Goal: Browse casually

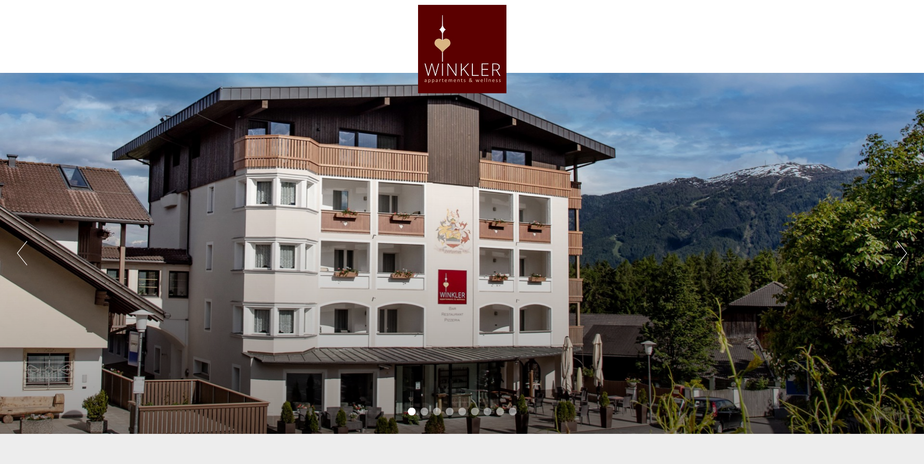
click at [898, 255] on button "Next" at bounding box center [902, 253] width 10 height 24
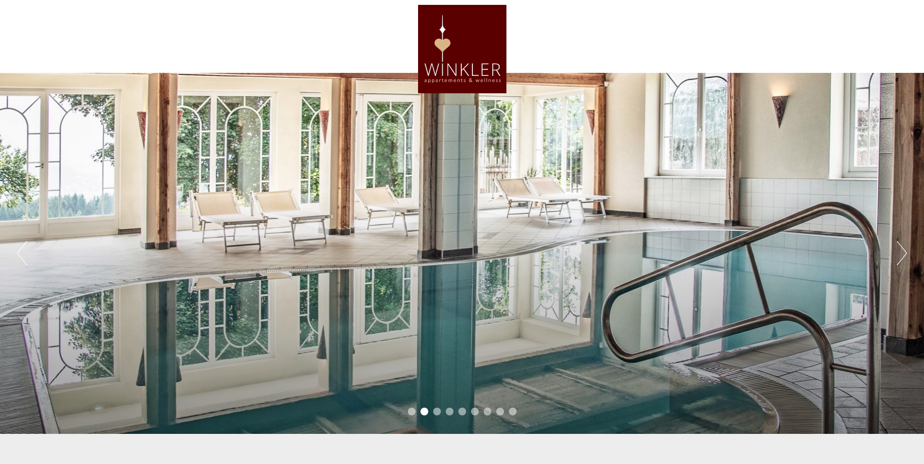
click at [898, 255] on button "Next" at bounding box center [902, 253] width 10 height 24
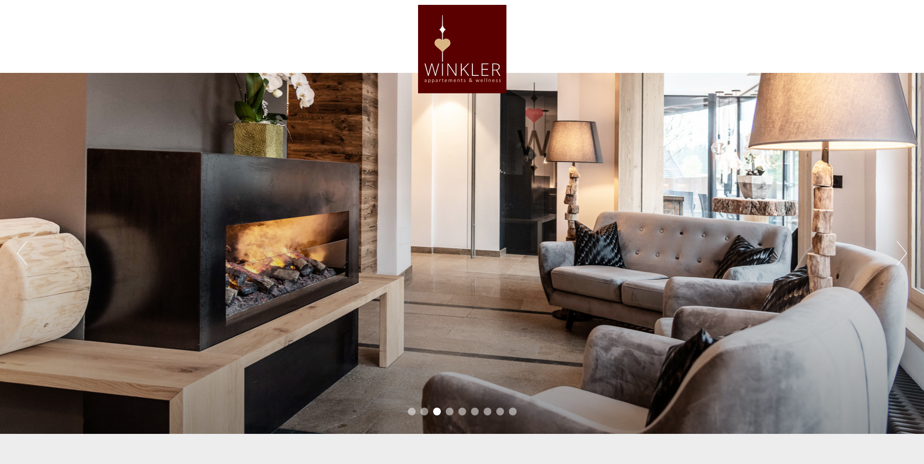
click at [898, 255] on button "Next" at bounding box center [902, 253] width 10 height 24
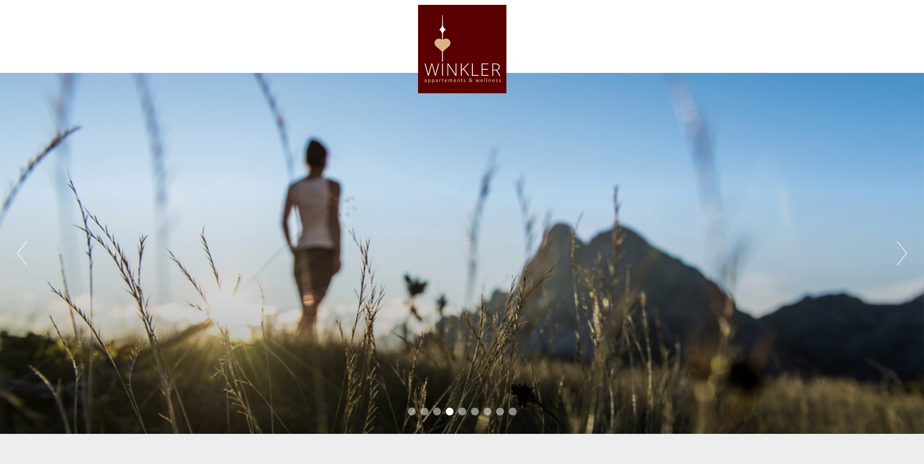
click at [898, 255] on button "Next" at bounding box center [902, 253] width 10 height 24
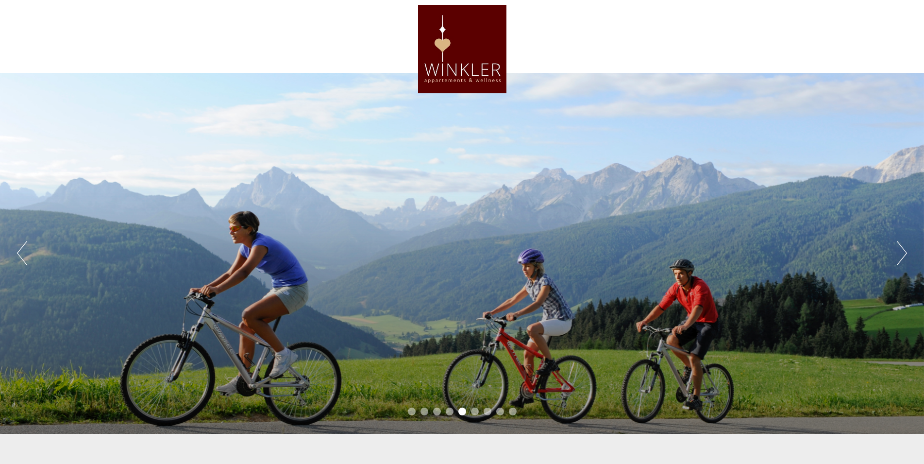
click at [898, 255] on button "Next" at bounding box center [902, 253] width 10 height 24
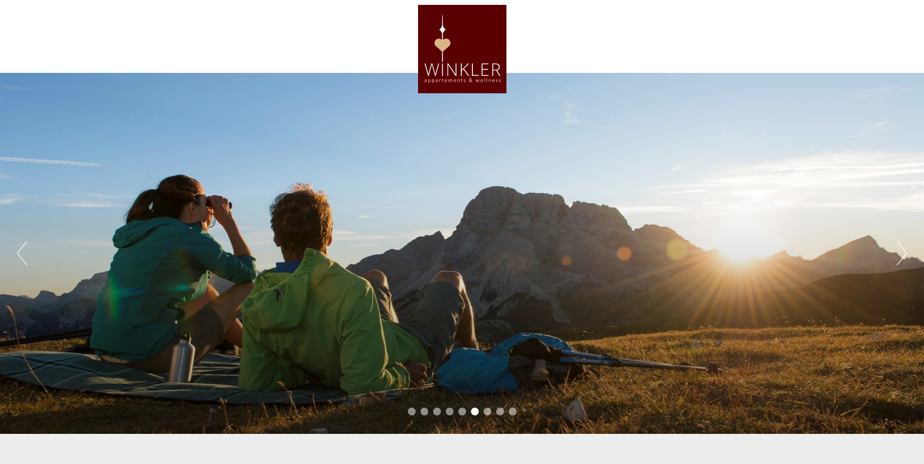
click at [898, 255] on button "Next" at bounding box center [902, 253] width 10 height 24
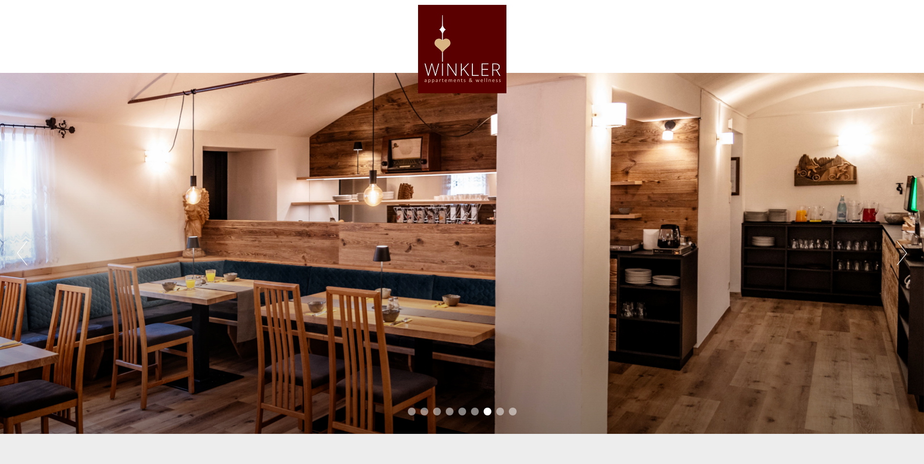
click at [898, 255] on button "Next" at bounding box center [902, 253] width 10 height 24
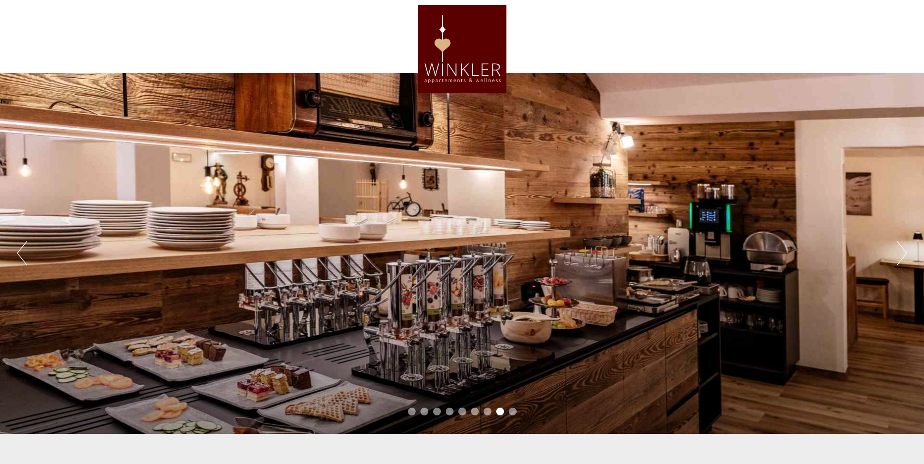
click at [905, 252] on button "Next" at bounding box center [902, 253] width 10 height 24
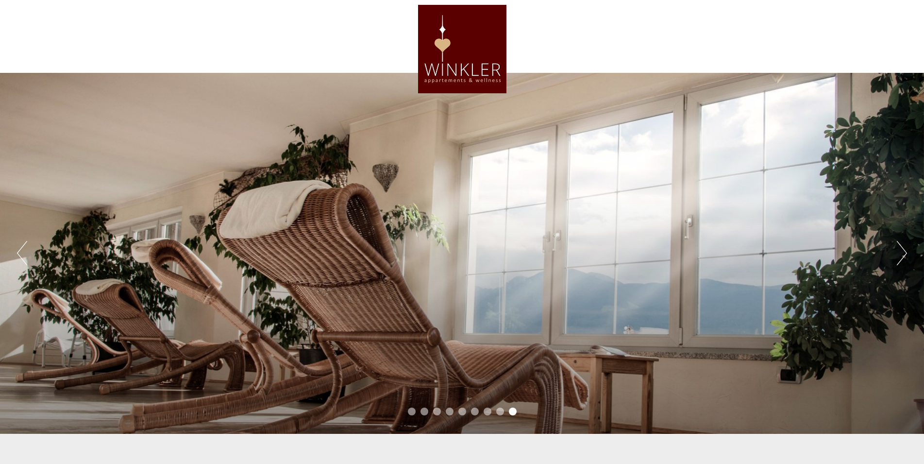
click at [905, 252] on button "Next" at bounding box center [902, 253] width 10 height 24
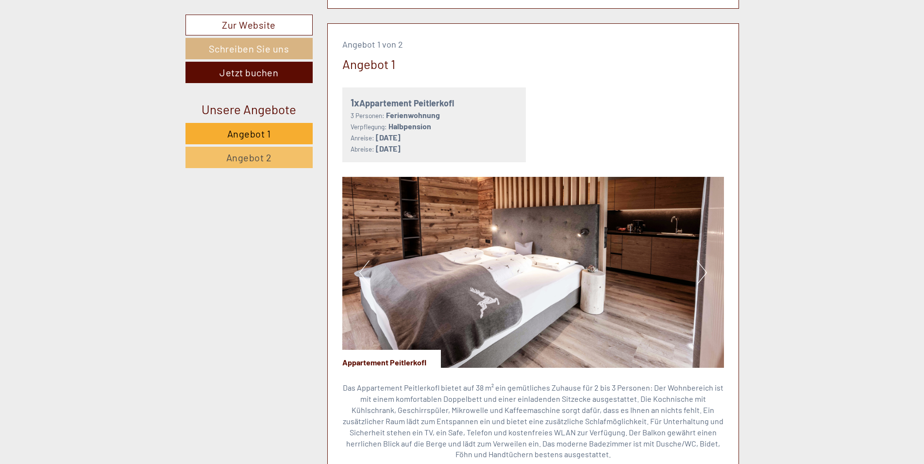
scroll to position [594, 0]
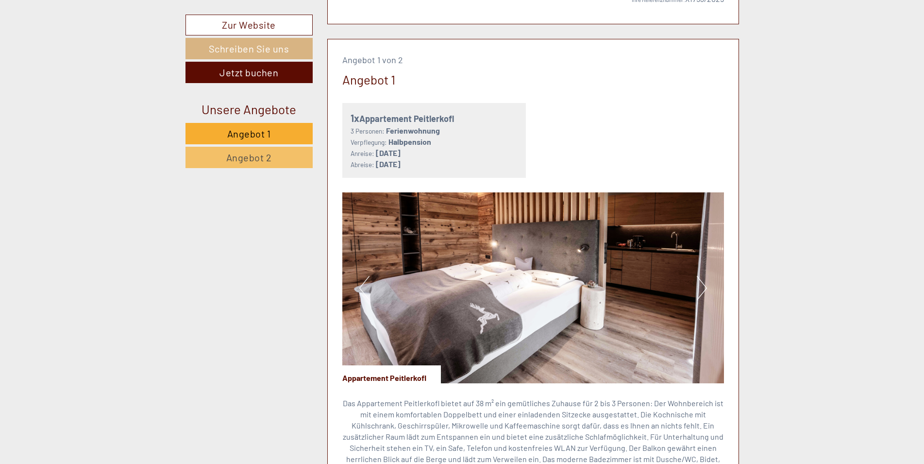
click at [701, 287] on button "Next" at bounding box center [702, 288] width 10 height 24
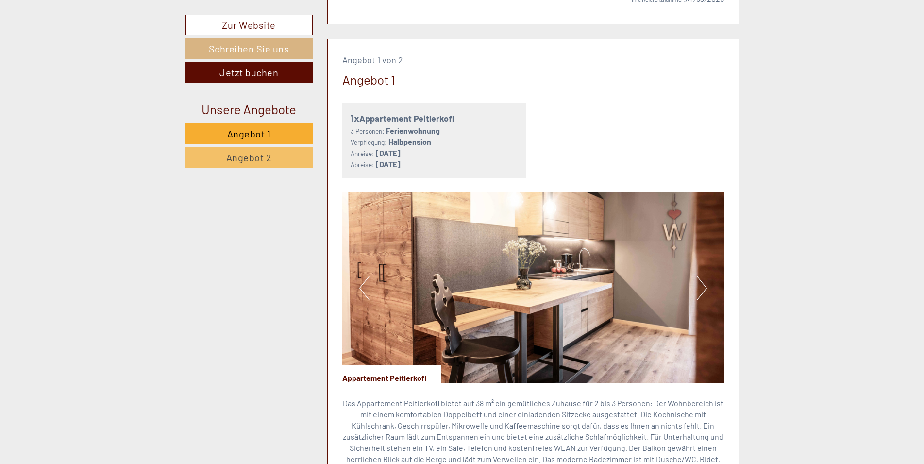
click at [701, 287] on button "Next" at bounding box center [702, 288] width 10 height 24
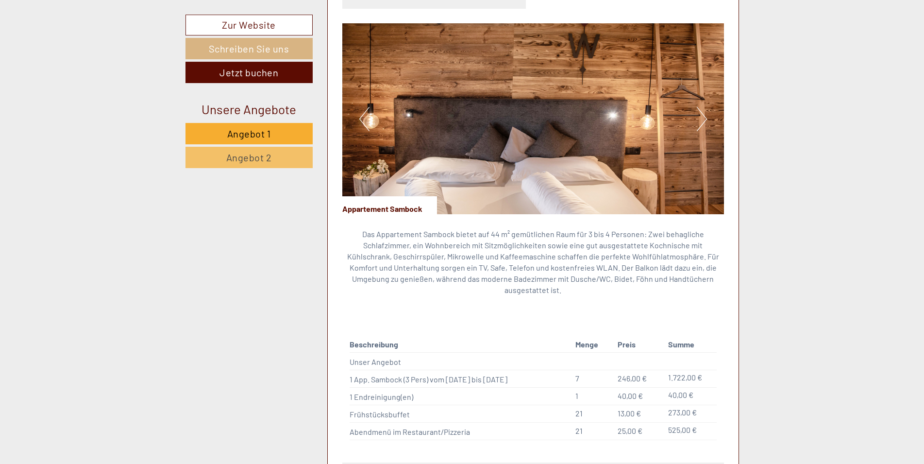
scroll to position [1386, 0]
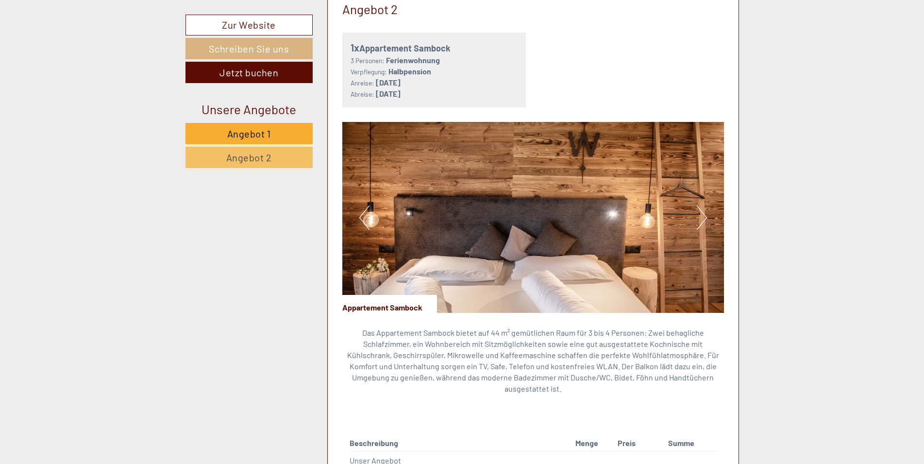
click at [699, 217] on button "Next" at bounding box center [702, 217] width 10 height 24
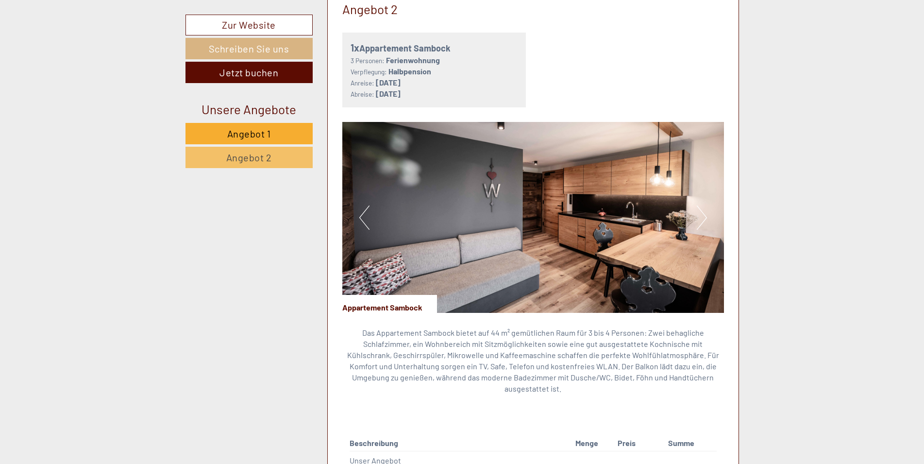
click at [699, 217] on button "Next" at bounding box center [702, 217] width 10 height 24
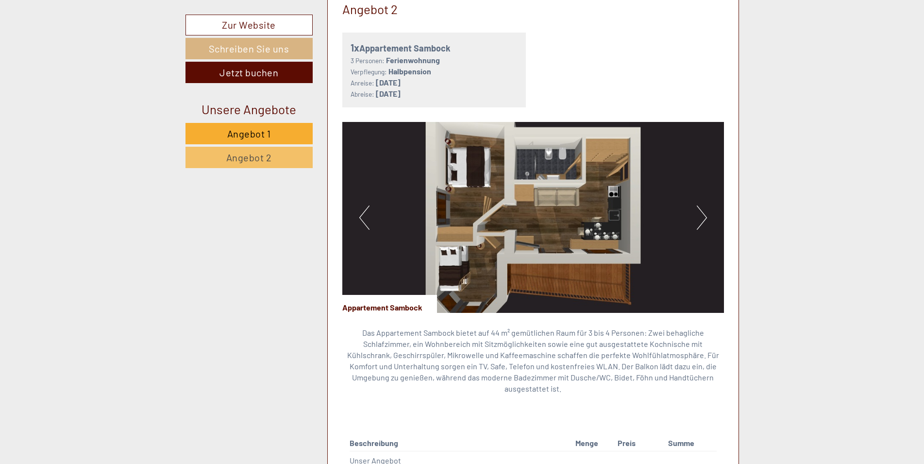
click at [699, 217] on button "Next" at bounding box center [702, 217] width 10 height 24
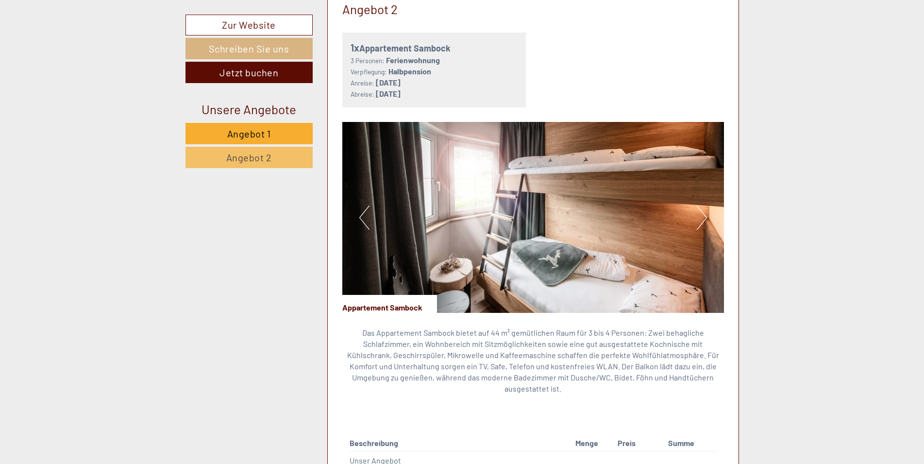
click at [699, 217] on button "Next" at bounding box center [702, 217] width 10 height 24
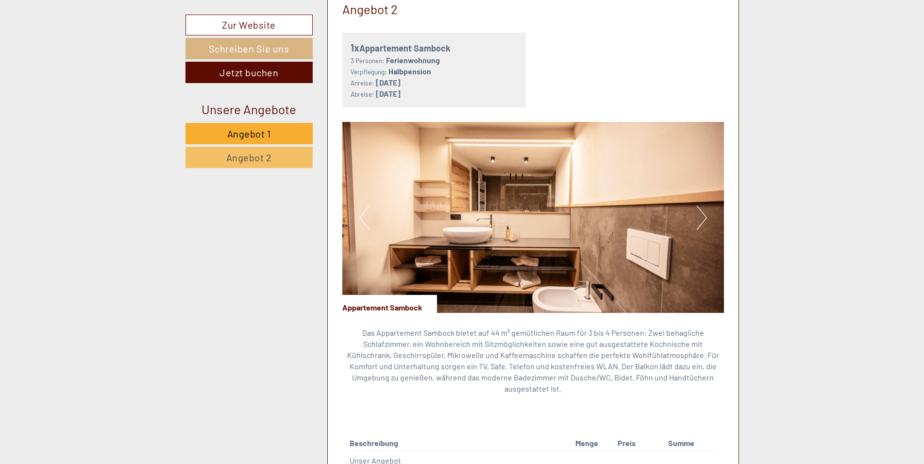
click at [699, 217] on button "Next" at bounding box center [702, 217] width 10 height 24
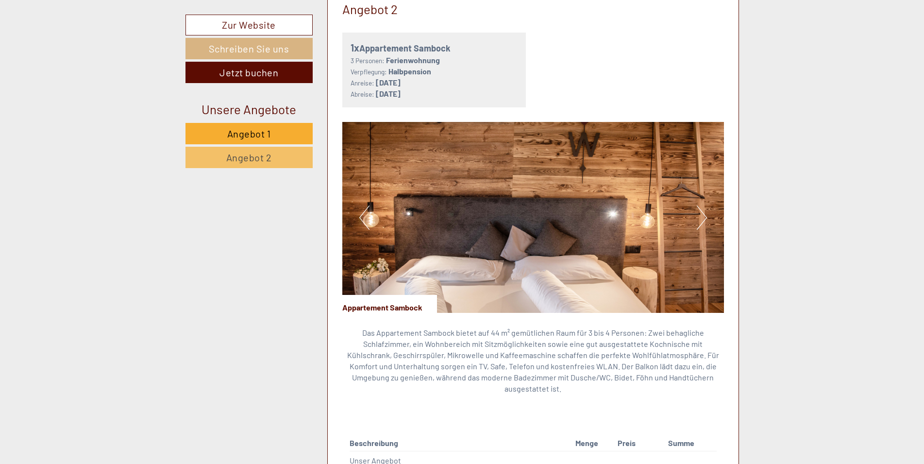
click at [699, 217] on button "Next" at bounding box center [702, 217] width 10 height 24
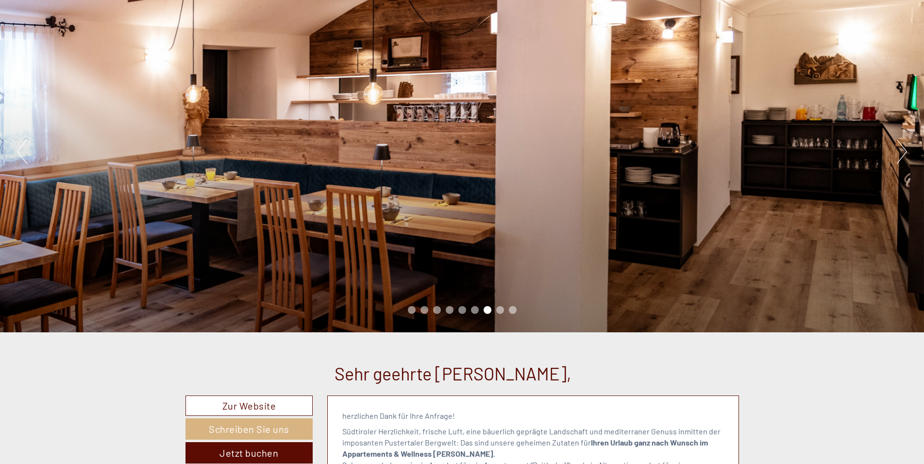
scroll to position [0, 0]
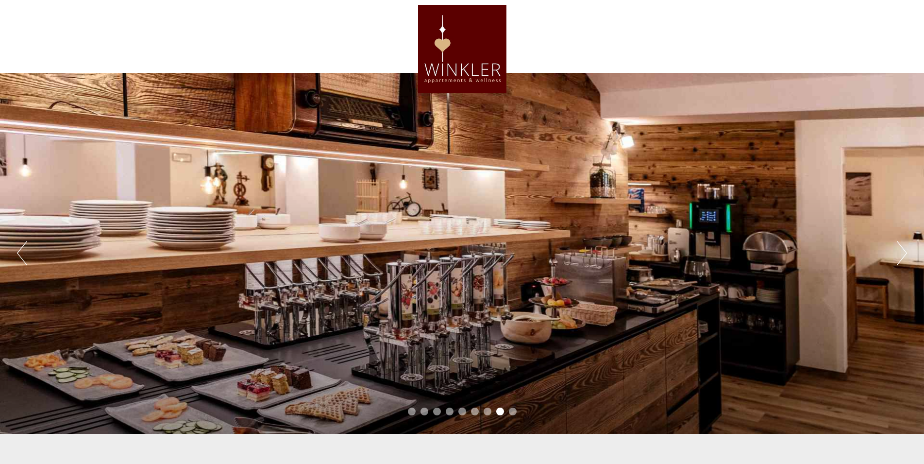
click at [897, 251] on div "Previous Next 1 2 3 4 5 6 7 8 9" at bounding box center [462, 253] width 924 height 361
click at [904, 250] on button "Next" at bounding box center [902, 253] width 10 height 24
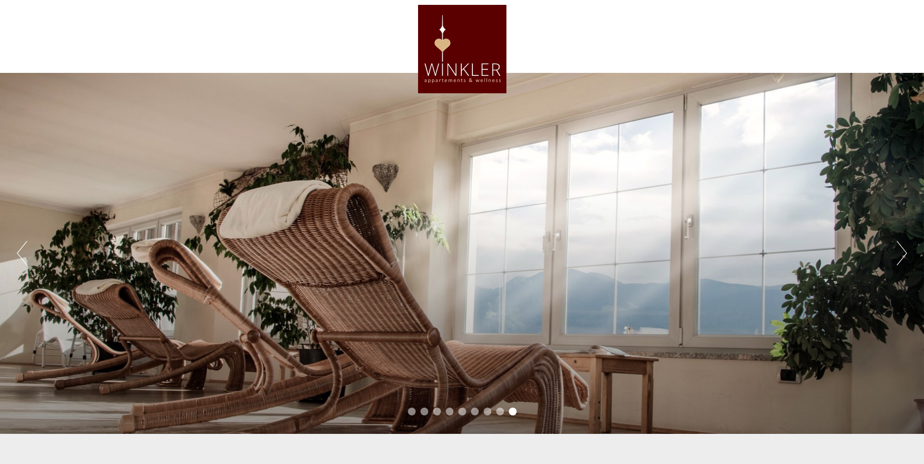
click at [904, 250] on button "Next" at bounding box center [902, 253] width 10 height 24
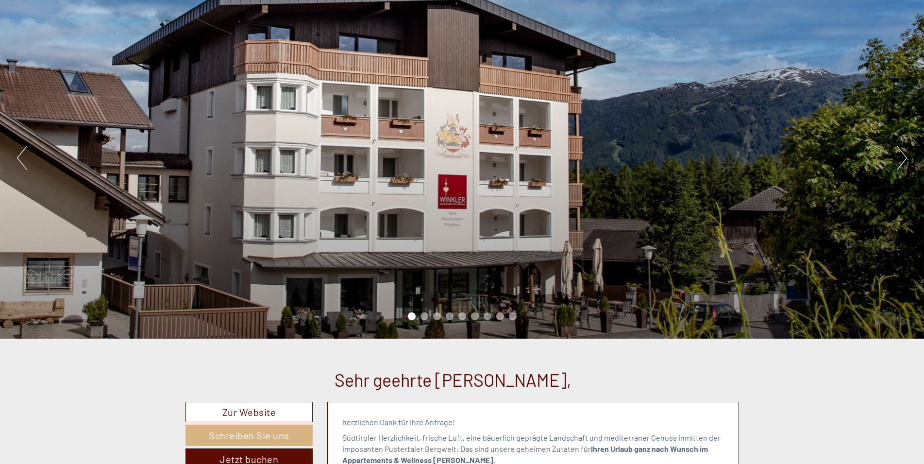
scroll to position [149, 0]
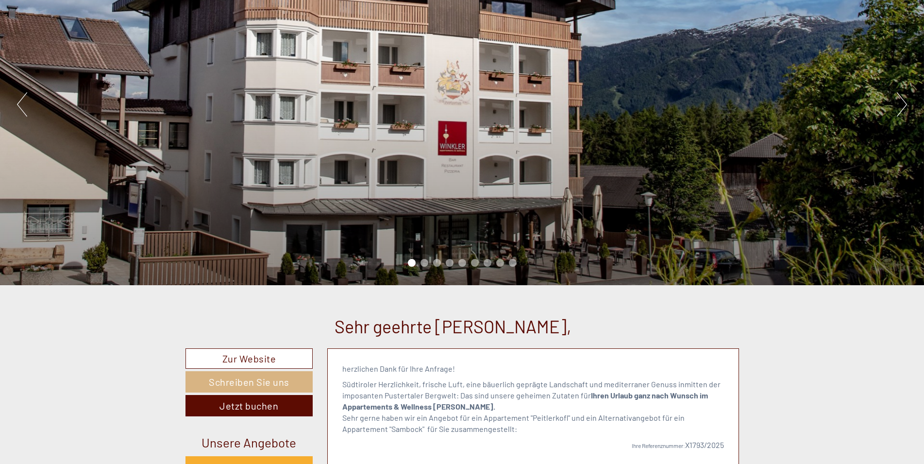
click at [904, 102] on button "Next" at bounding box center [902, 104] width 10 height 24
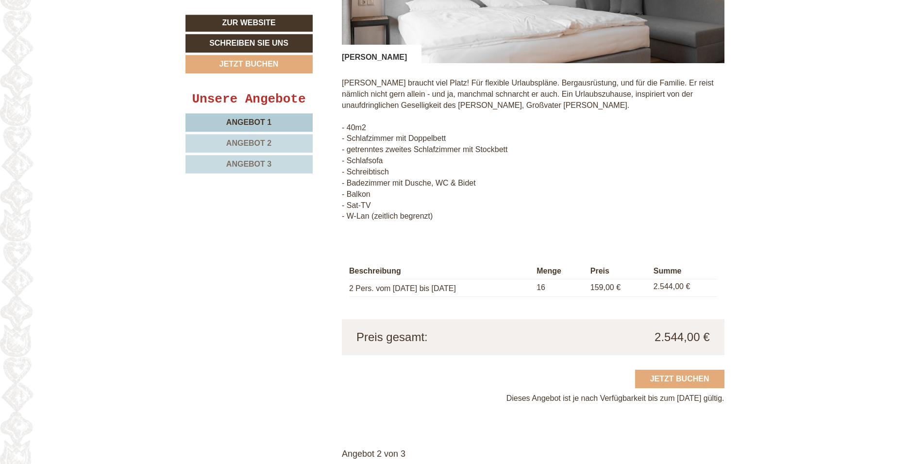
scroll to position [842, 0]
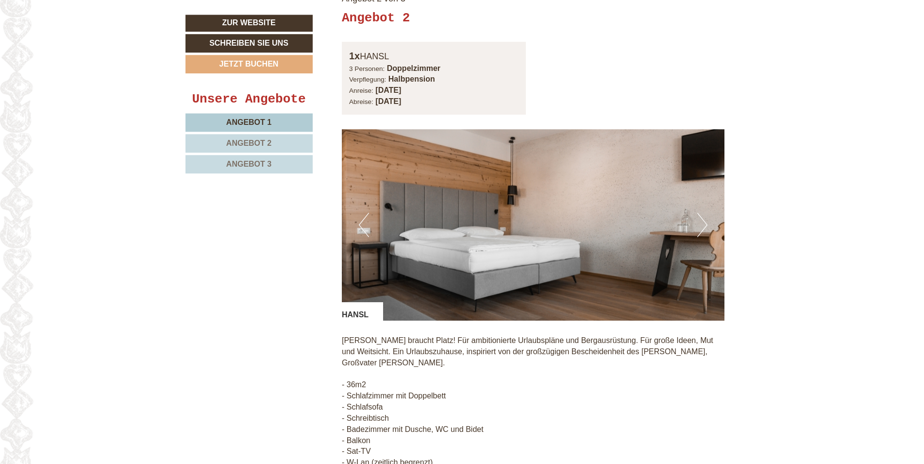
scroll to position [1337, 0]
